Goal: Transaction & Acquisition: Purchase product/service

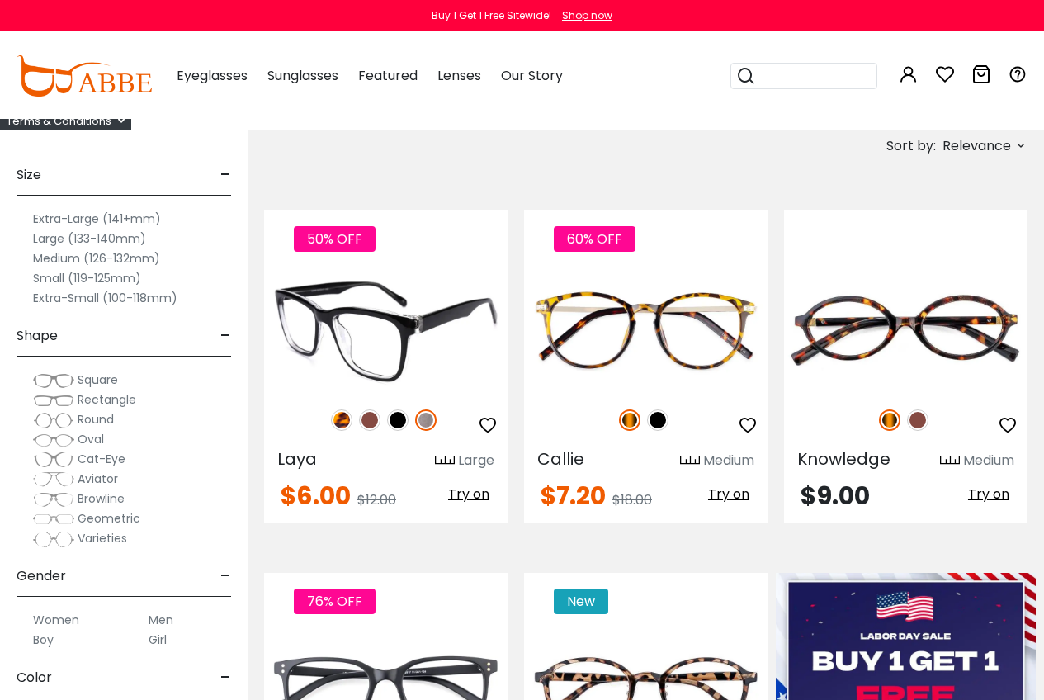
scroll to position [248, 0]
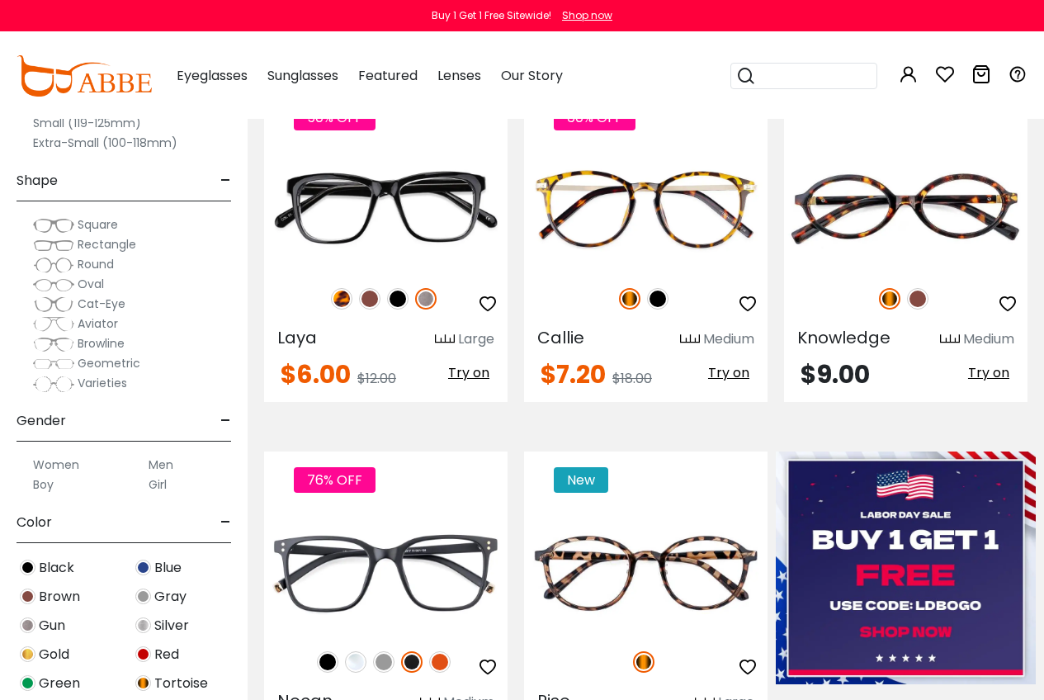
click at [93, 308] on span "Cat-Eye" at bounding box center [102, 303] width 48 height 17
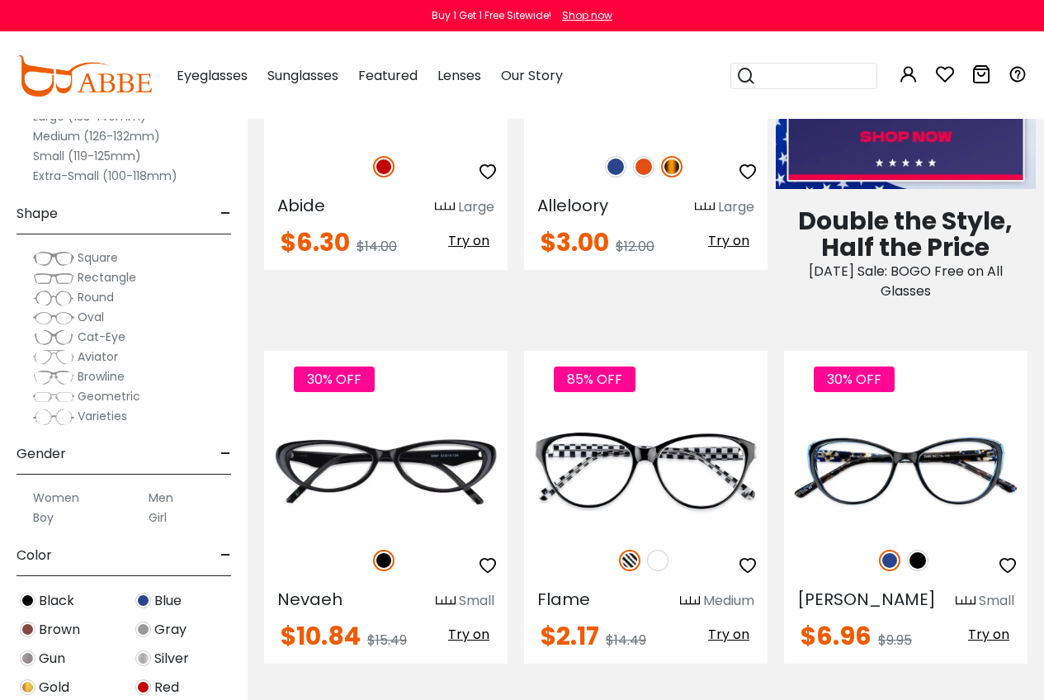
click at [104, 362] on span "Aviator" at bounding box center [98, 356] width 40 height 17
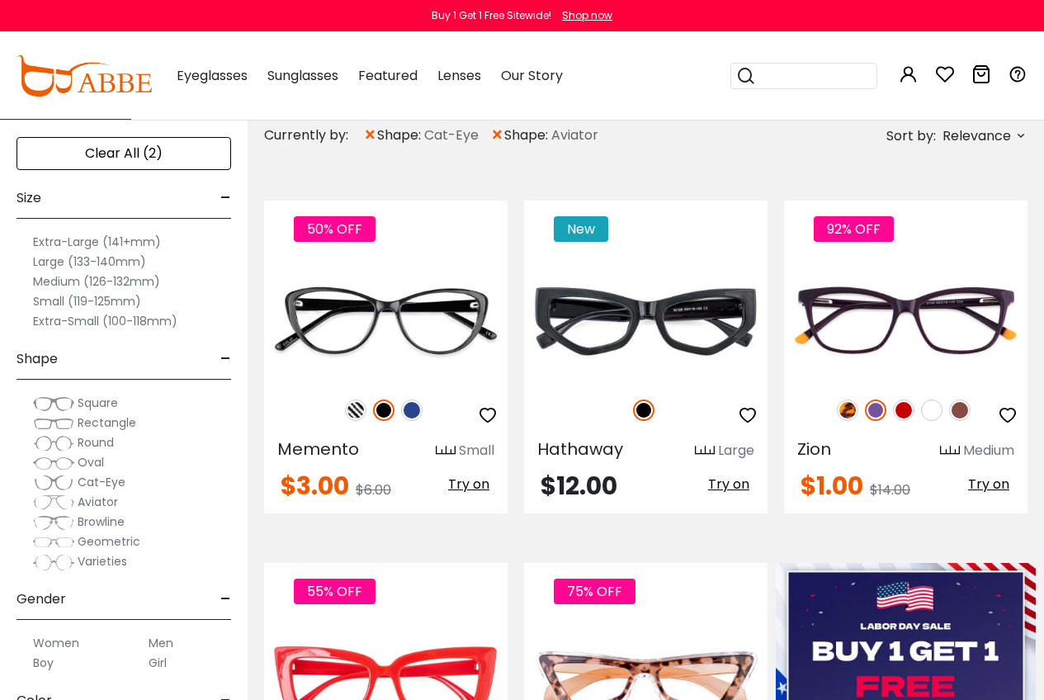
scroll to position [165, 0]
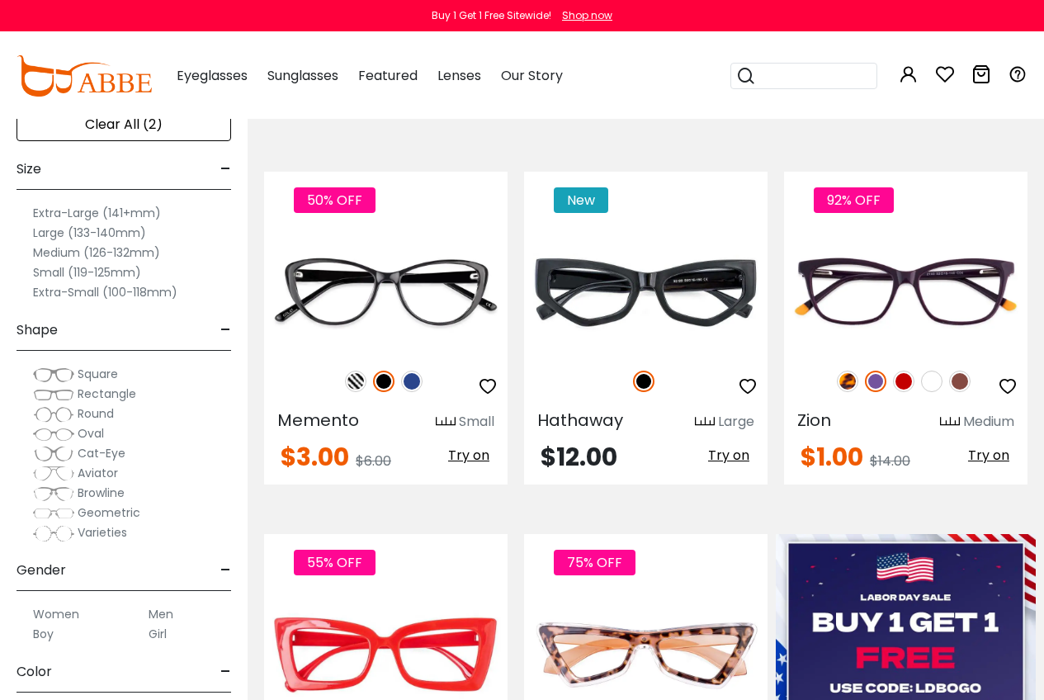
click at [370, 121] on span "×" at bounding box center [370, 107] width 14 height 30
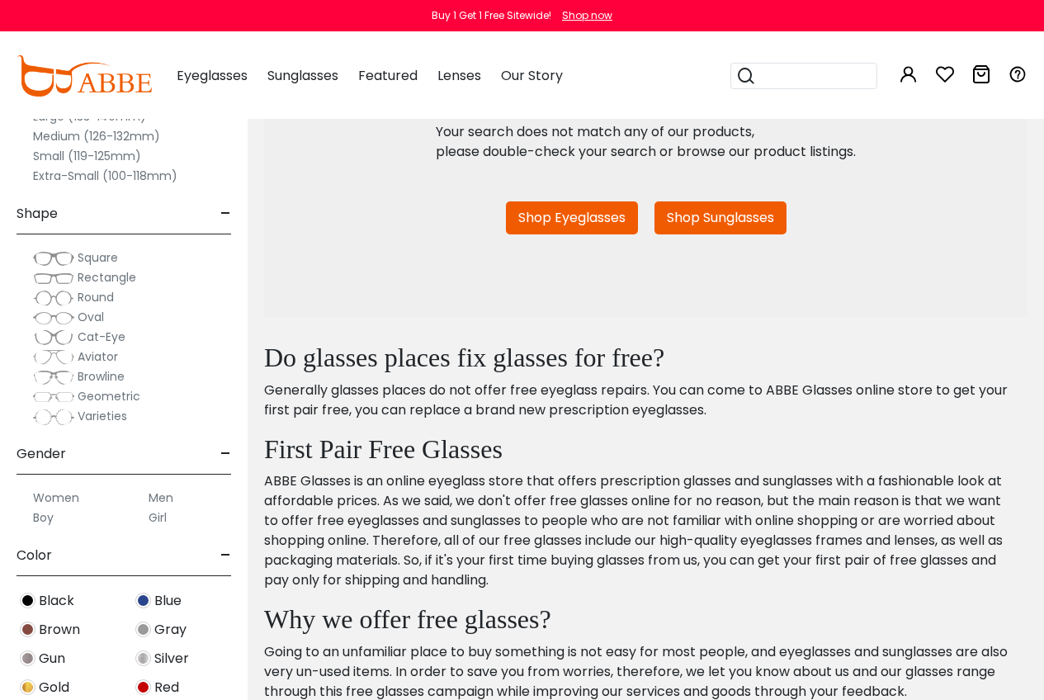
scroll to position [330, 0]
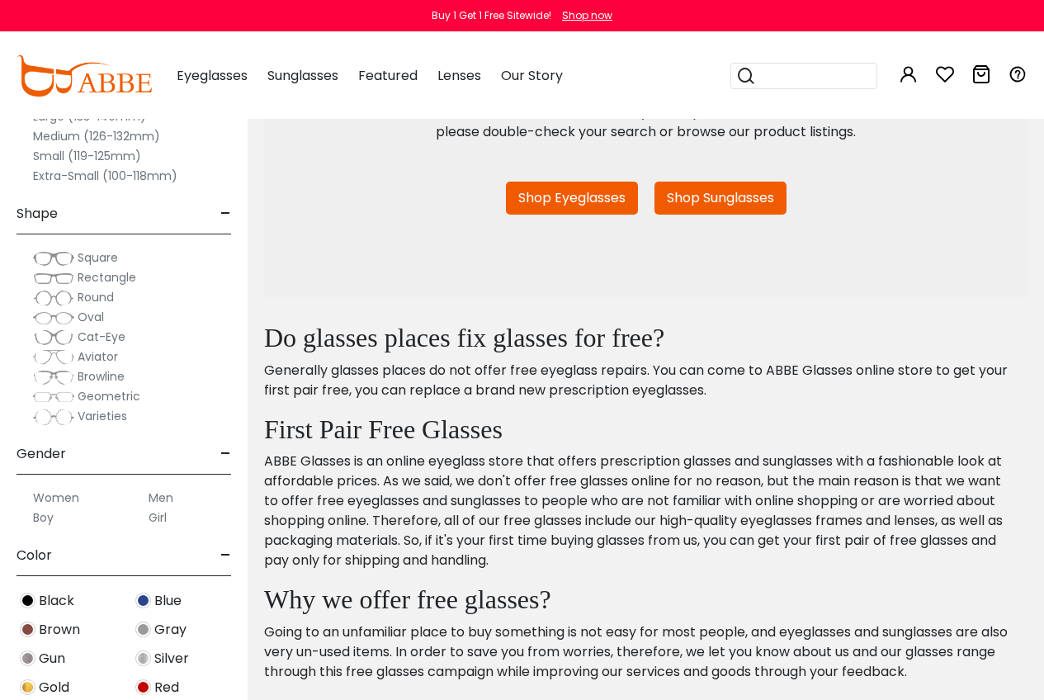
click at [106, 266] on span "Square" at bounding box center [98, 257] width 40 height 17
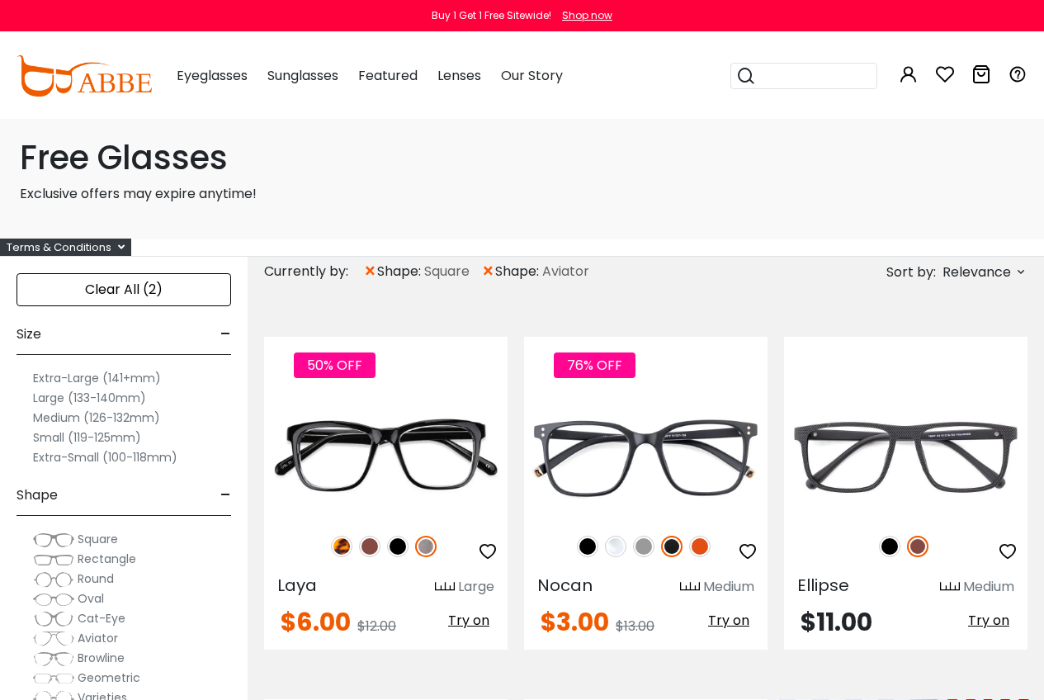
click at [101, 408] on label "Large (133-140mm)" at bounding box center [89, 398] width 113 height 20
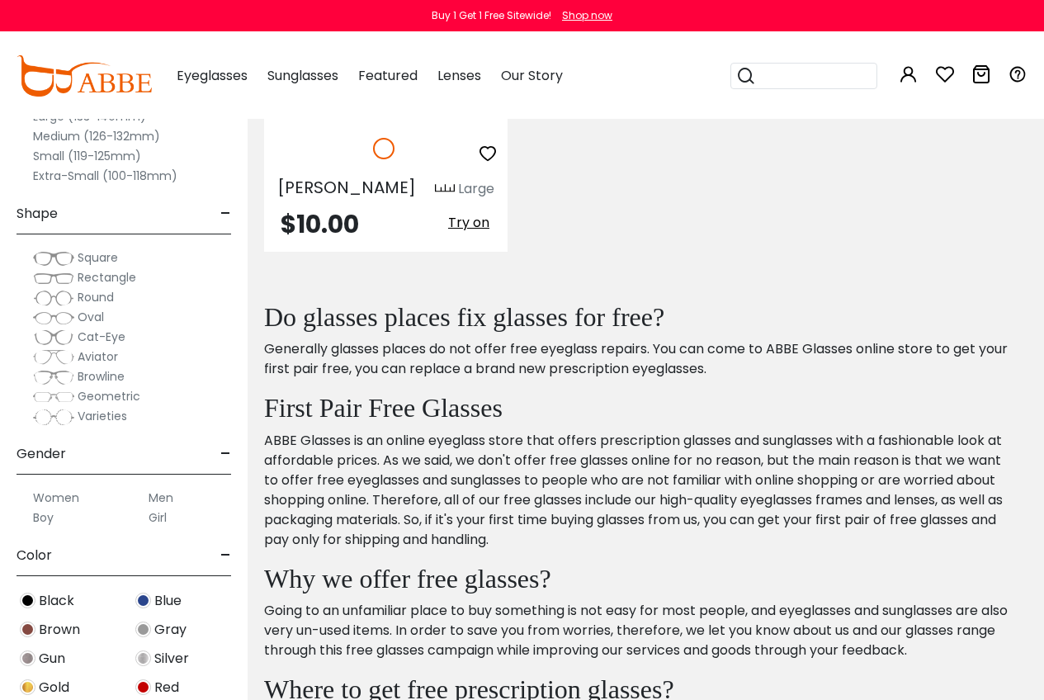
scroll to position [3713, 0]
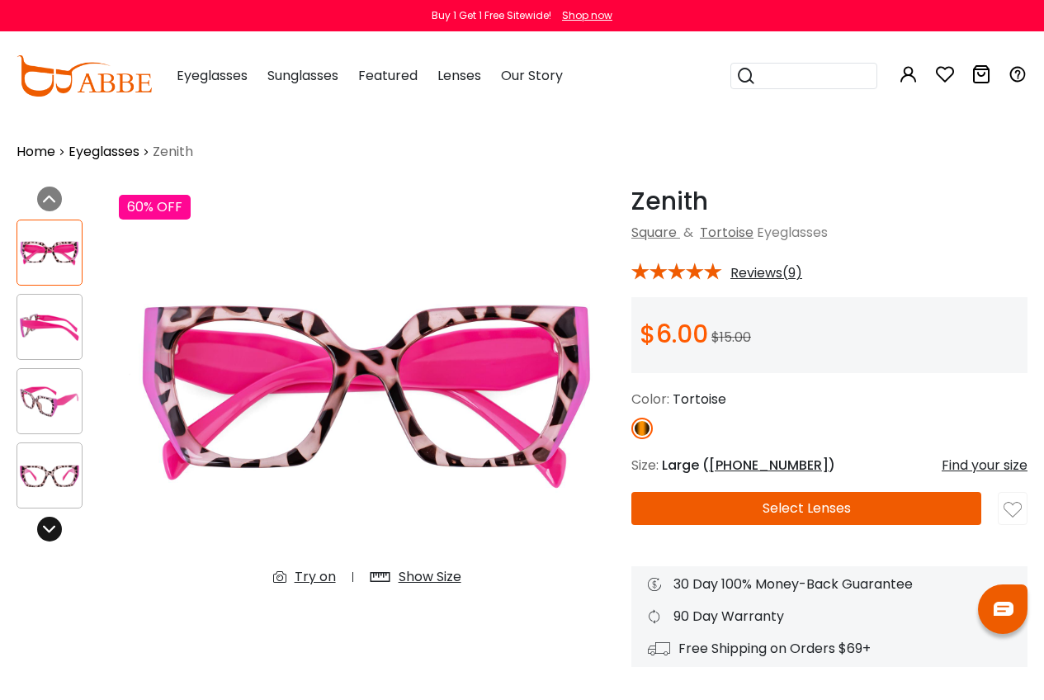
click at [45, 536] on icon at bounding box center [49, 528] width 13 height 13
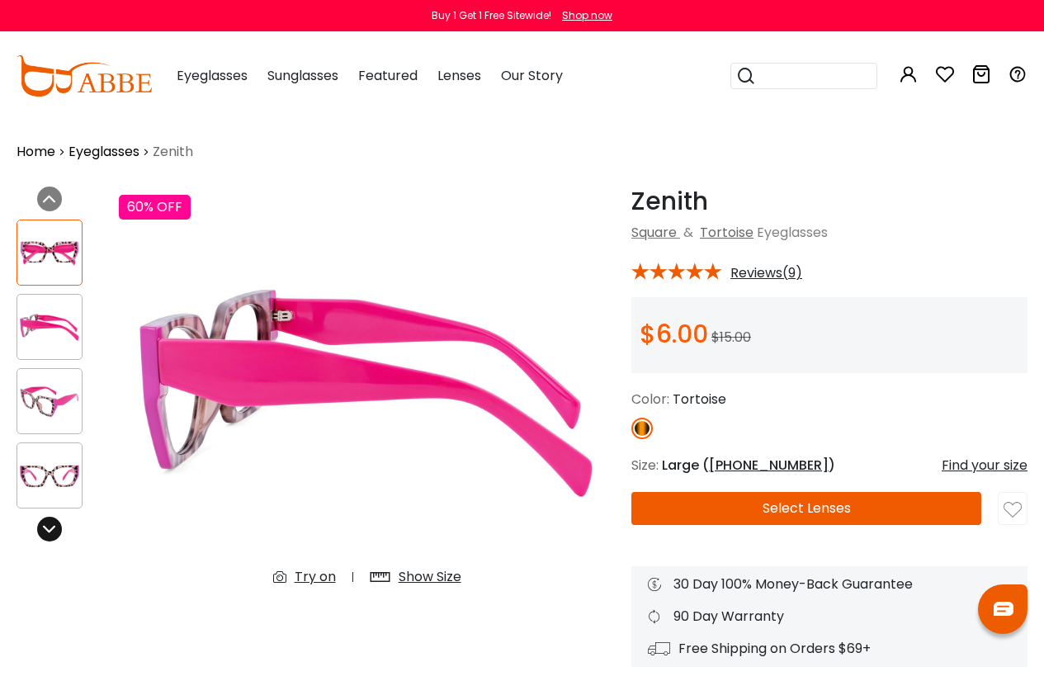
click at [45, 536] on icon at bounding box center [49, 528] width 13 height 13
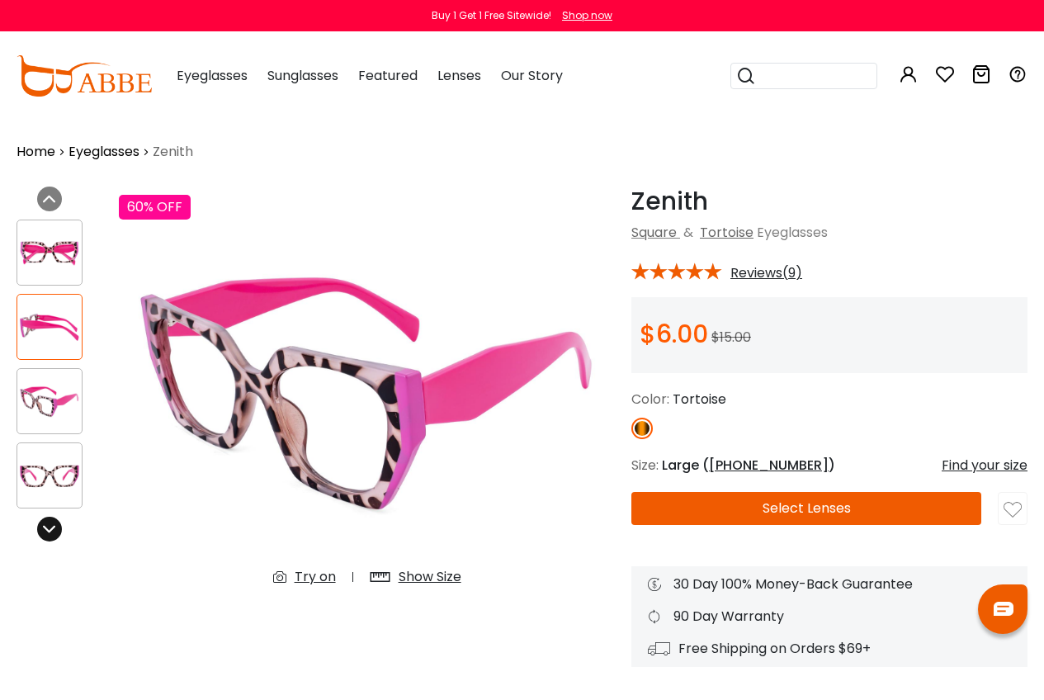
click at [45, 536] on icon at bounding box center [49, 528] width 13 height 13
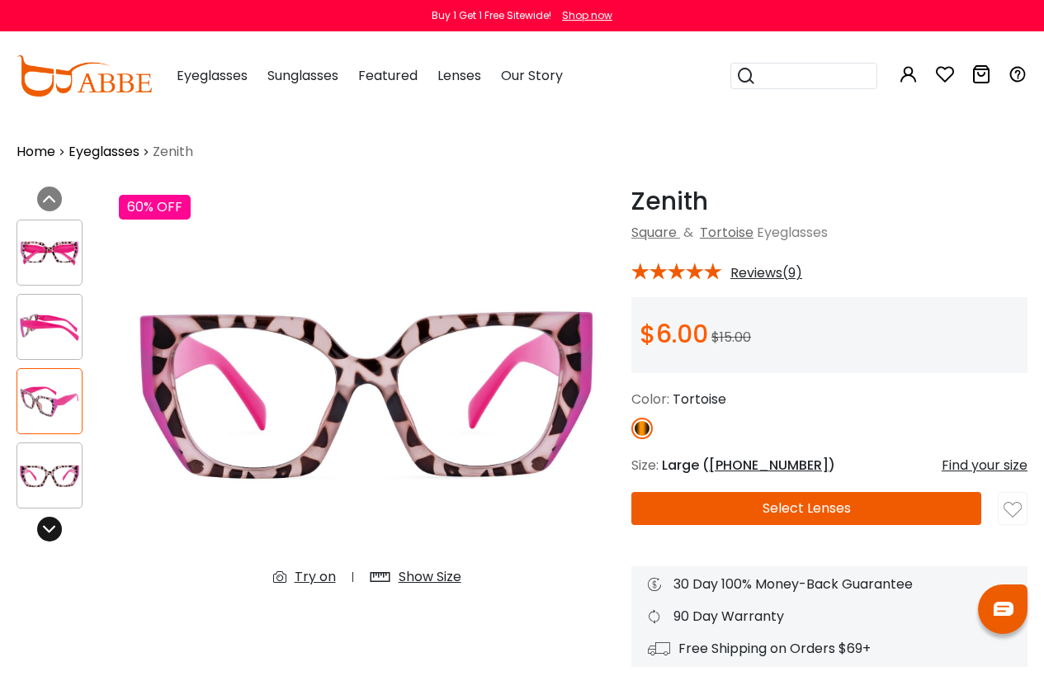
click at [45, 536] on icon at bounding box center [49, 528] width 13 height 13
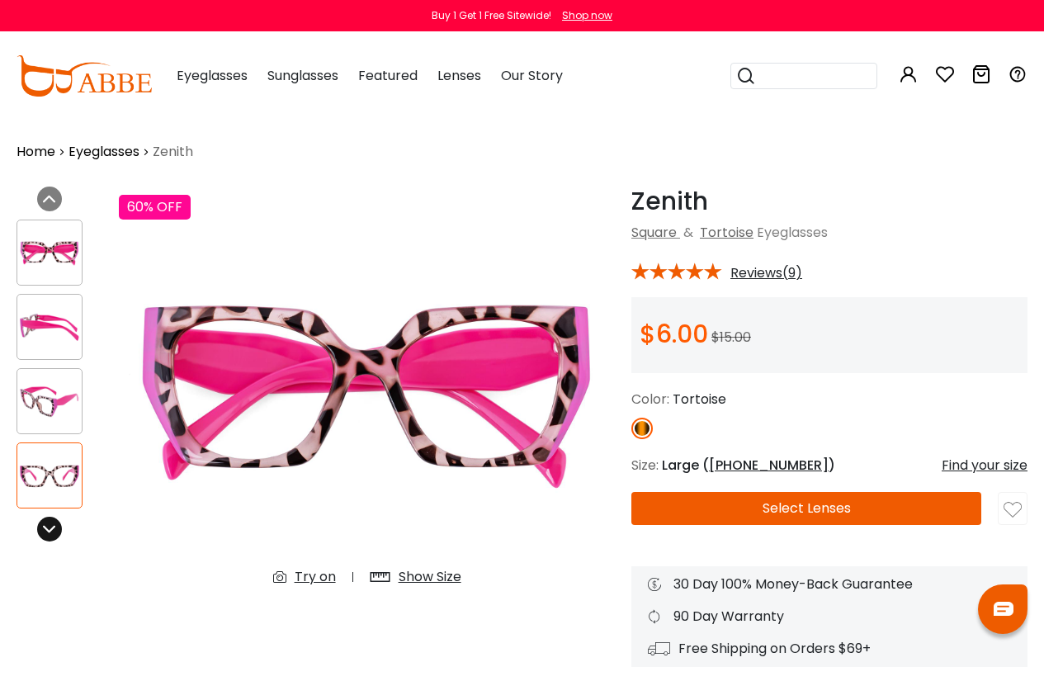
click at [45, 536] on icon at bounding box center [49, 528] width 13 height 13
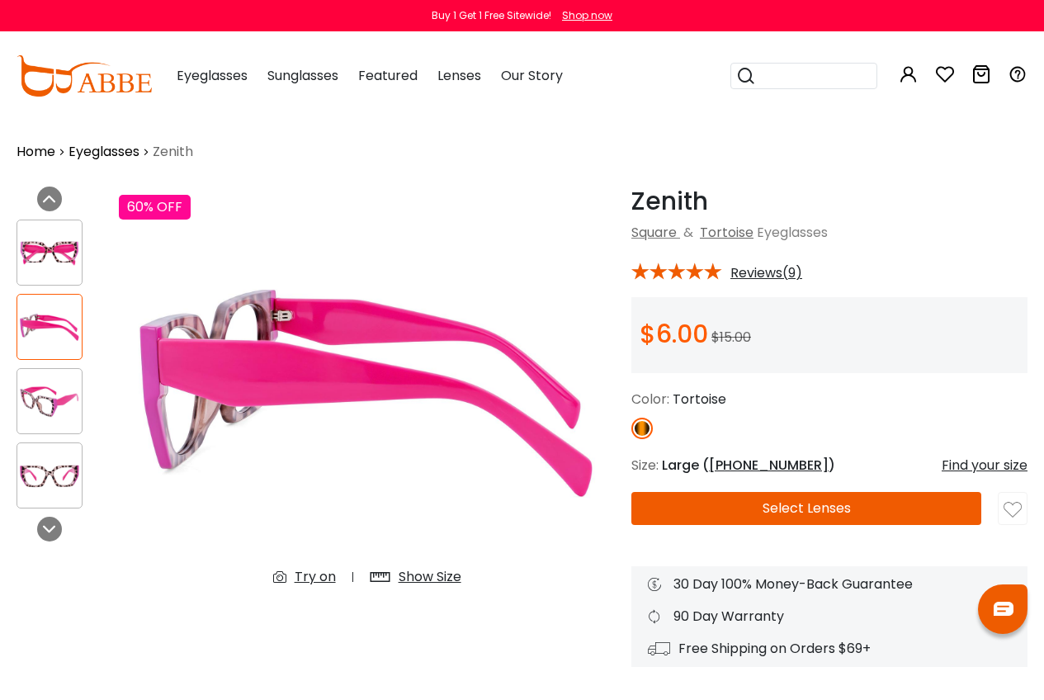
click at [748, 525] on button "Select Lenses" at bounding box center [806, 508] width 350 height 33
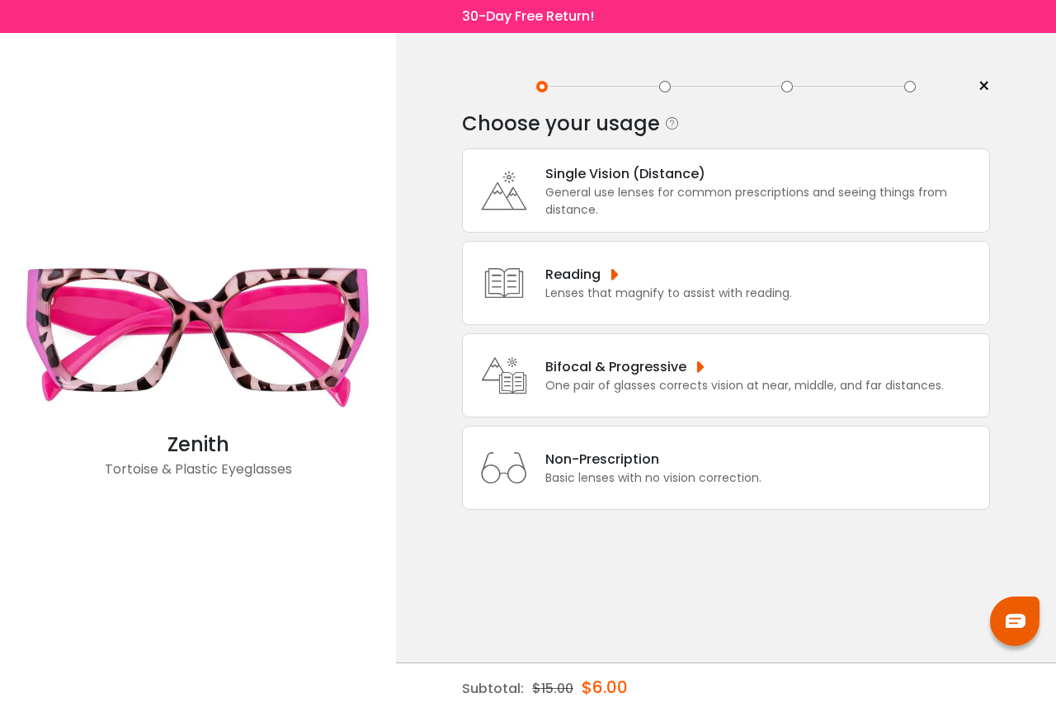
click at [983, 82] on span "×" at bounding box center [984, 86] width 12 height 25
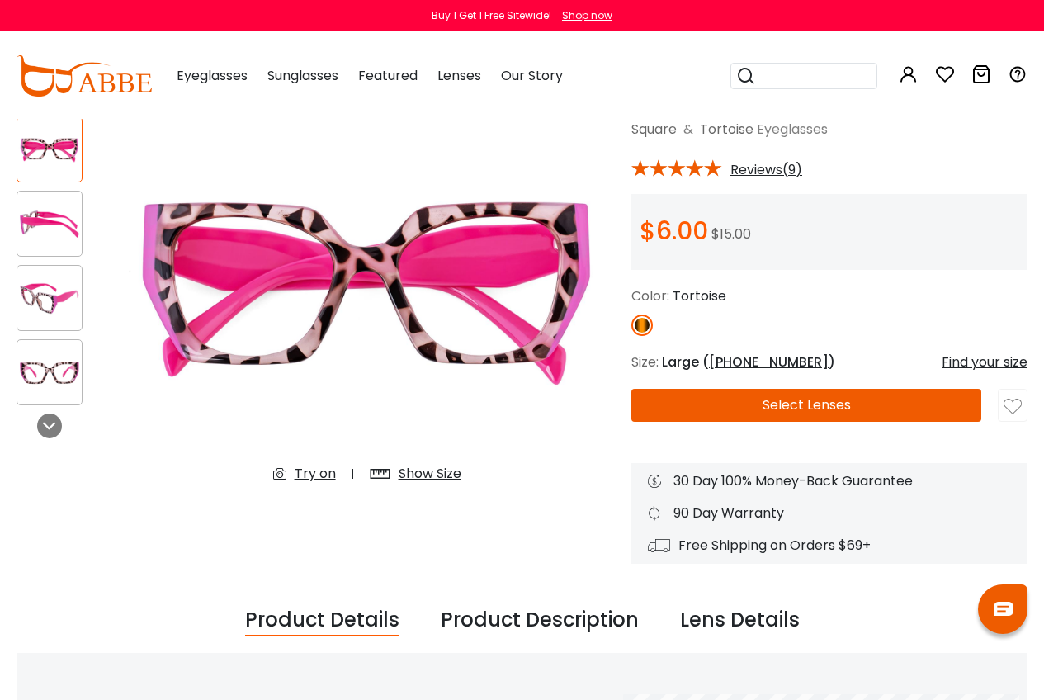
scroll to position [165, 0]
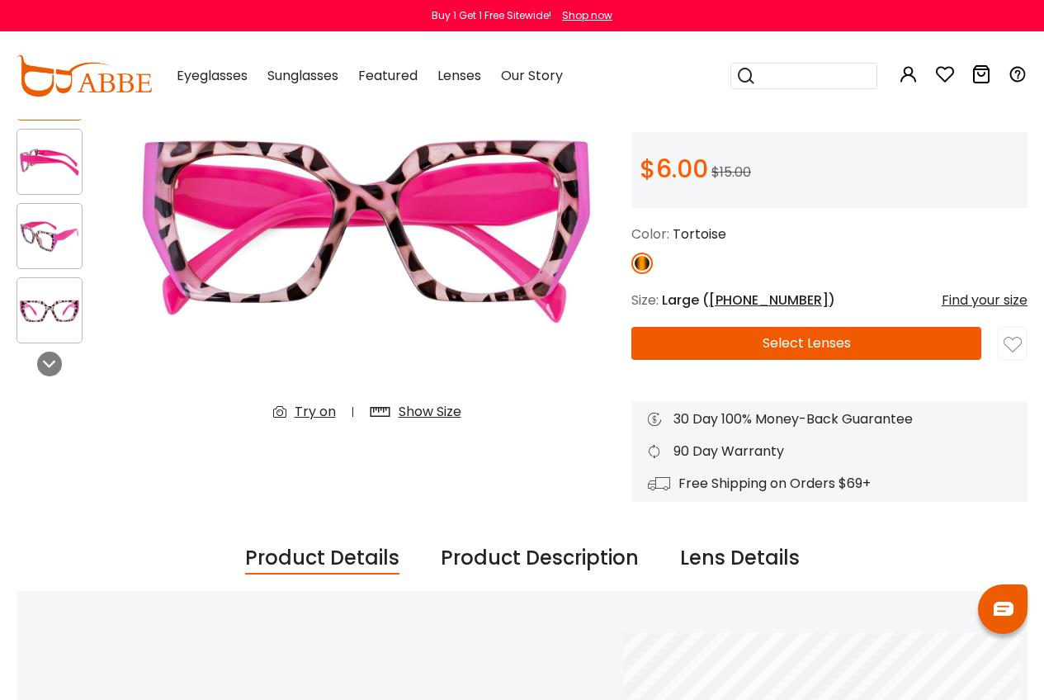
click at [840, 360] on button "Select Lenses" at bounding box center [806, 343] width 350 height 33
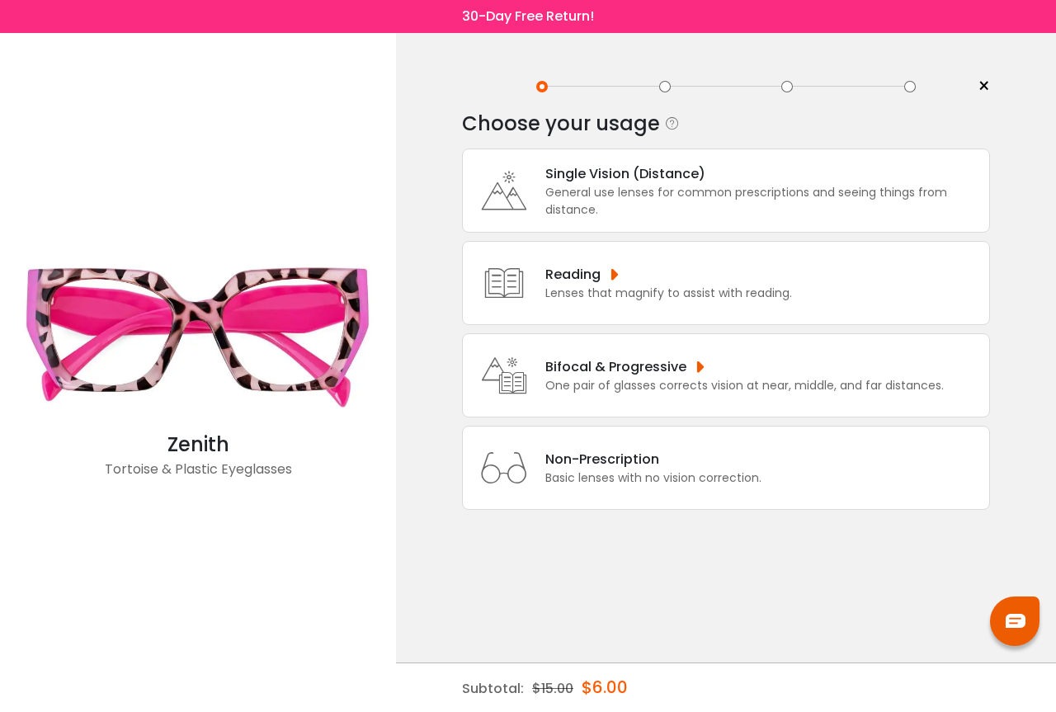
click at [636, 198] on div "General use lenses for common prescriptions and seeing things from distance." at bounding box center [763, 201] width 436 height 35
